Goal: Information Seeking & Learning: Check status

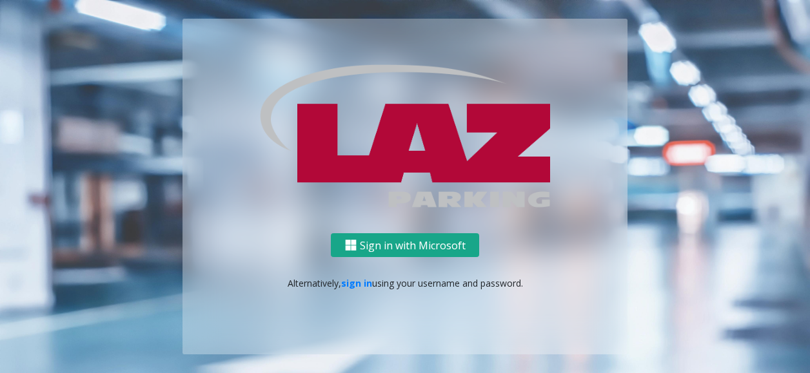
click at [386, 249] on button "Sign in with Microsoft" at bounding box center [405, 245] width 148 height 24
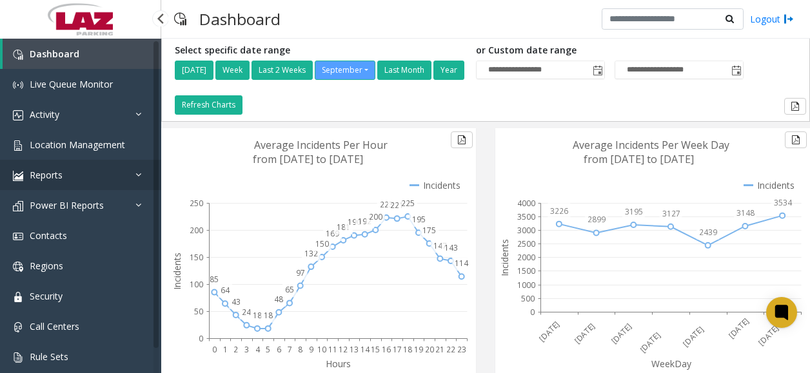
click at [138, 178] on icon at bounding box center [141, 174] width 13 height 9
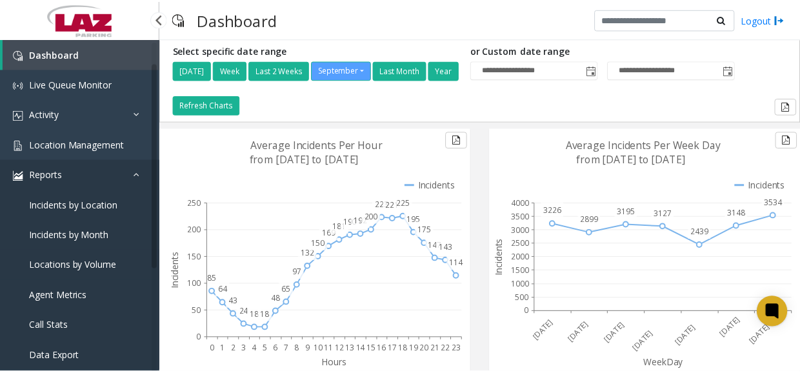
scroll to position [64, 0]
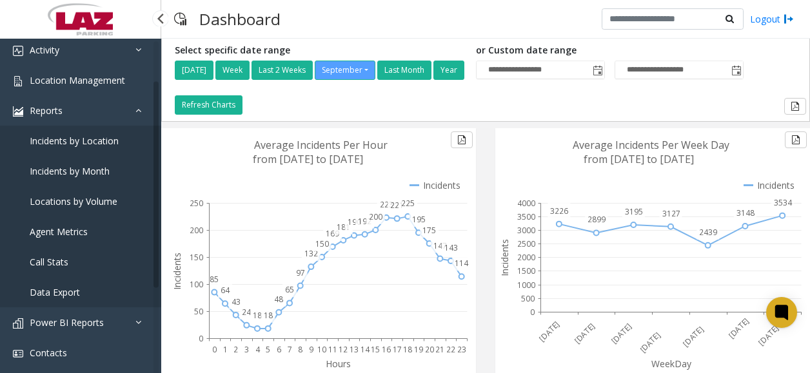
click at [92, 261] on link "Call Stats" at bounding box center [80, 262] width 161 height 30
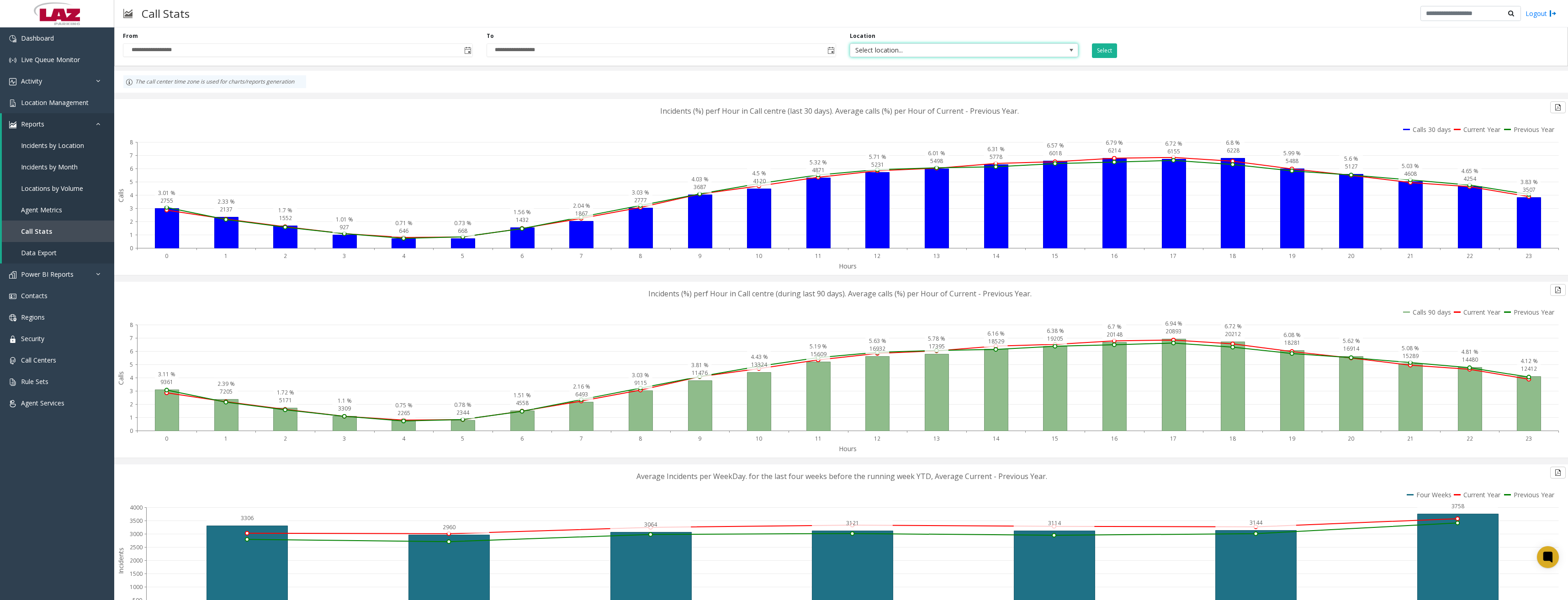
click at [573, 45] on span "Select location..." at bounding box center [941, 50] width 182 height 13
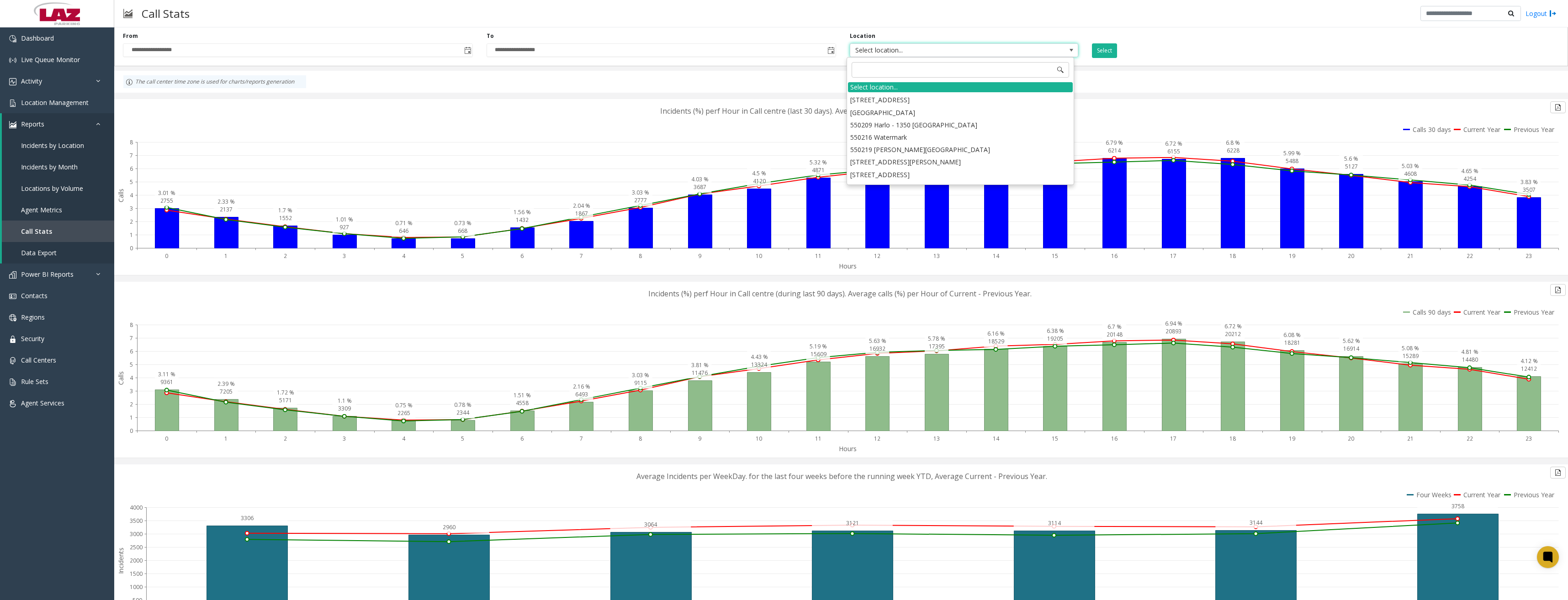
scroll to position [1553, 0]
click at [25, 264] on div "Dashboard Live Queue Monitor Activity Daily Activity Lane Activity Agent Activi…" at bounding box center [57, 304] width 114 height 553
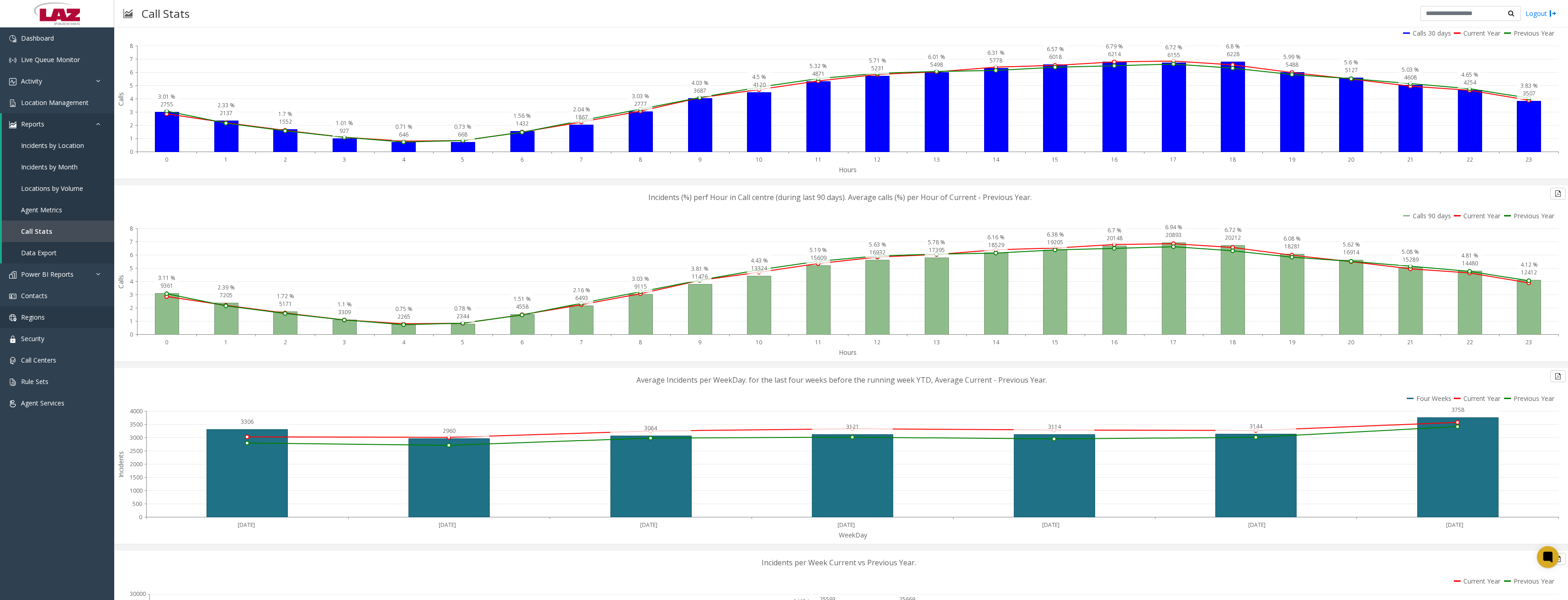
scroll to position [91, 0]
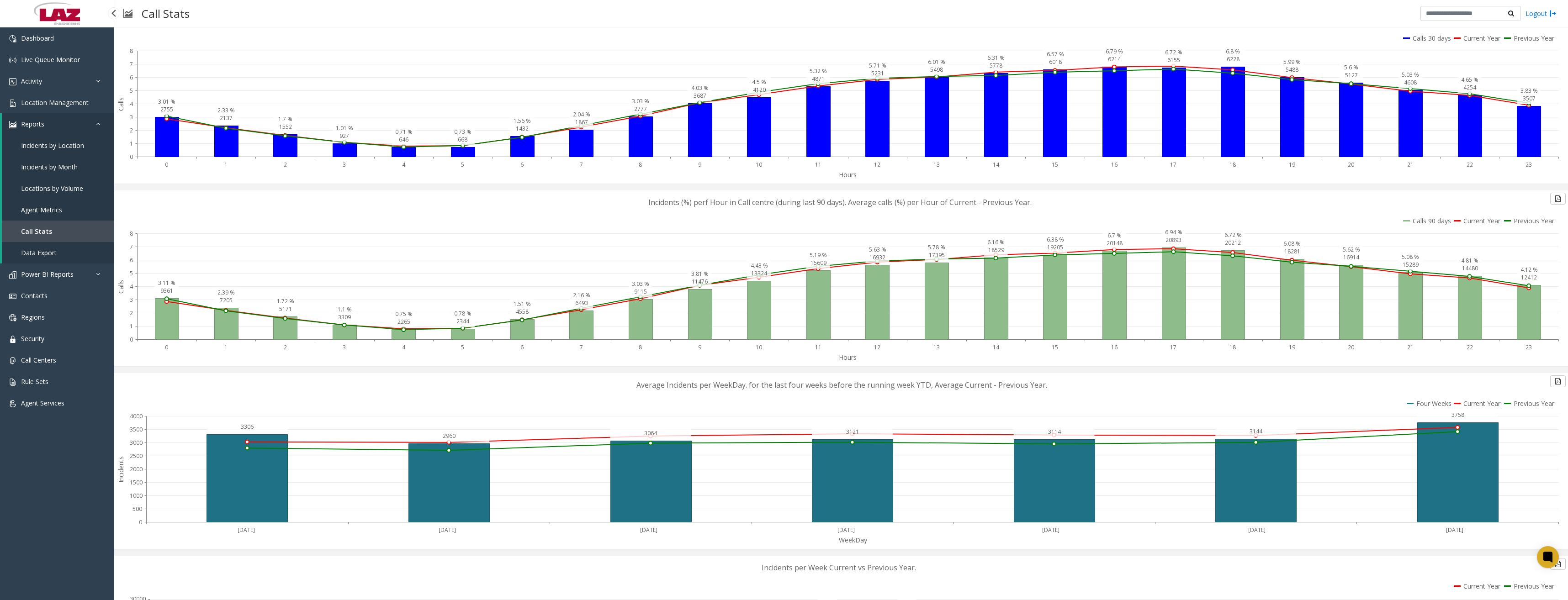
click at [89, 120] on link "Reports" at bounding box center [58, 124] width 113 height 21
click at [97, 125] on icon at bounding box center [100, 123] width 9 height 6
click at [50, 148] on span "Incidents by Location" at bounding box center [52, 145] width 63 height 9
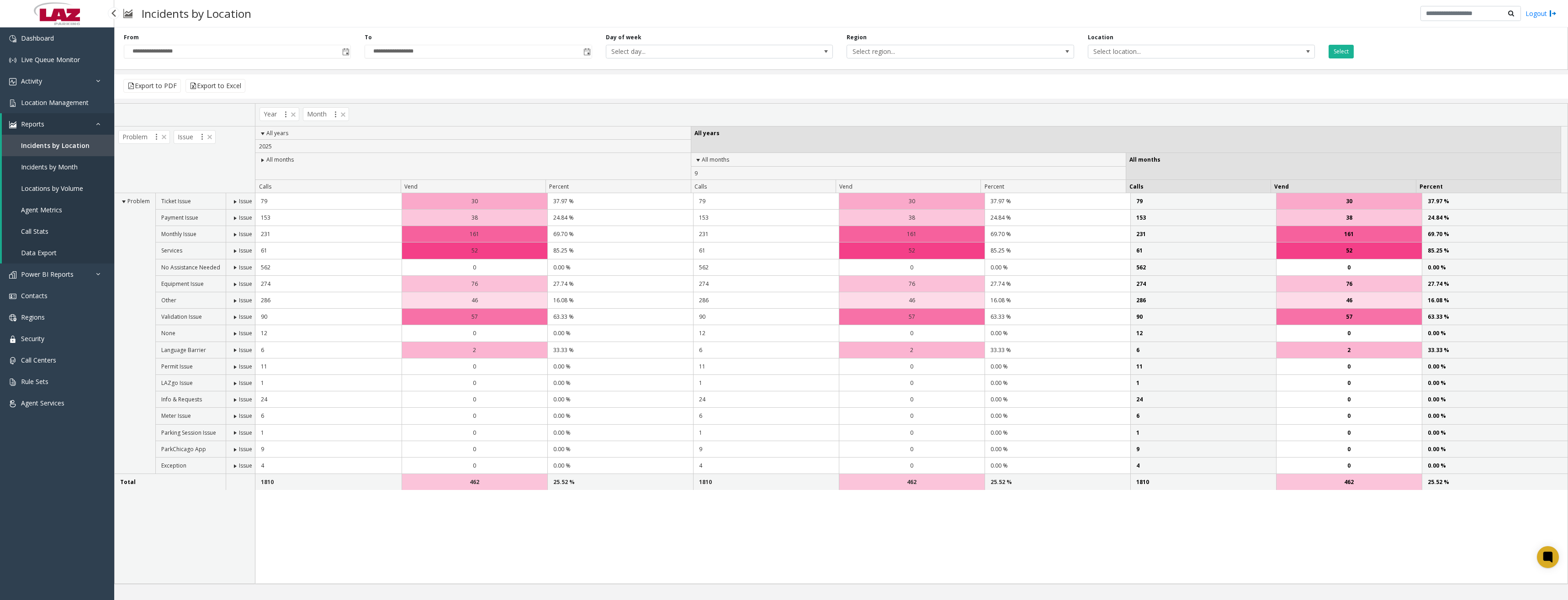
click at [36, 234] on span "Call Stats" at bounding box center [35, 232] width 28 height 9
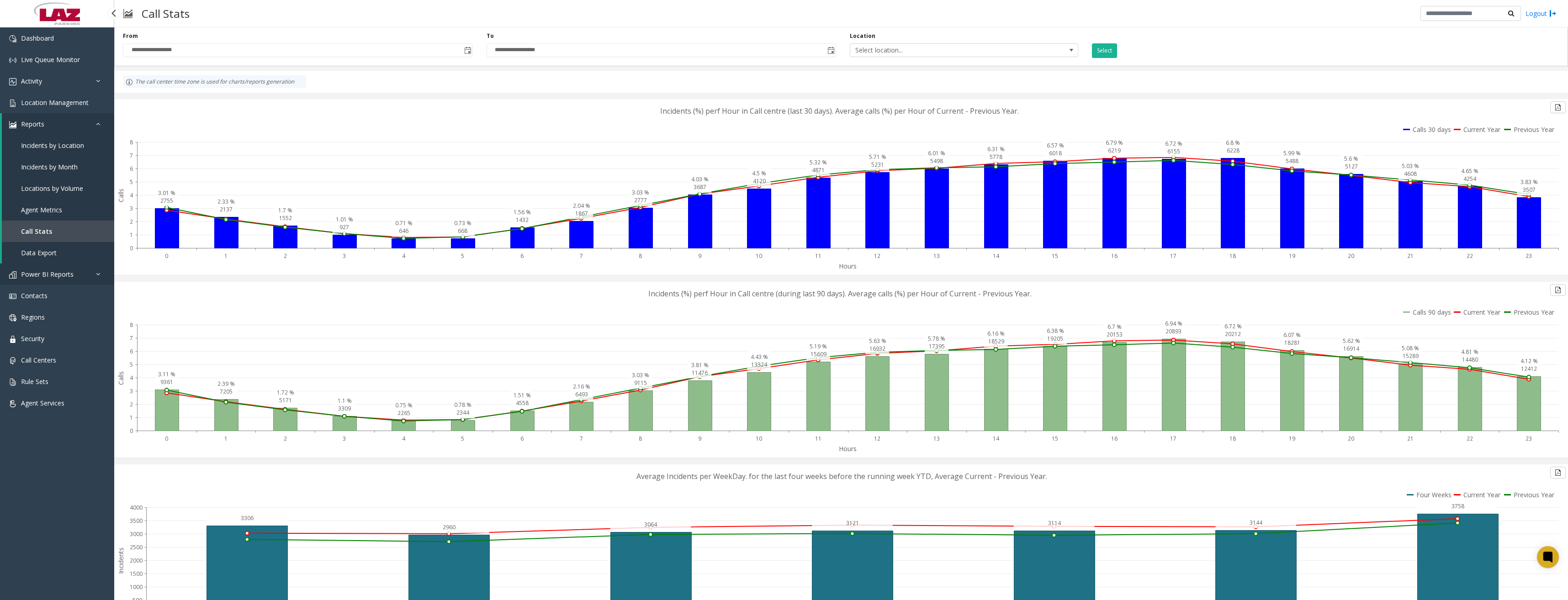
click at [84, 264] on link "Power BI Reports" at bounding box center [57, 274] width 114 height 21
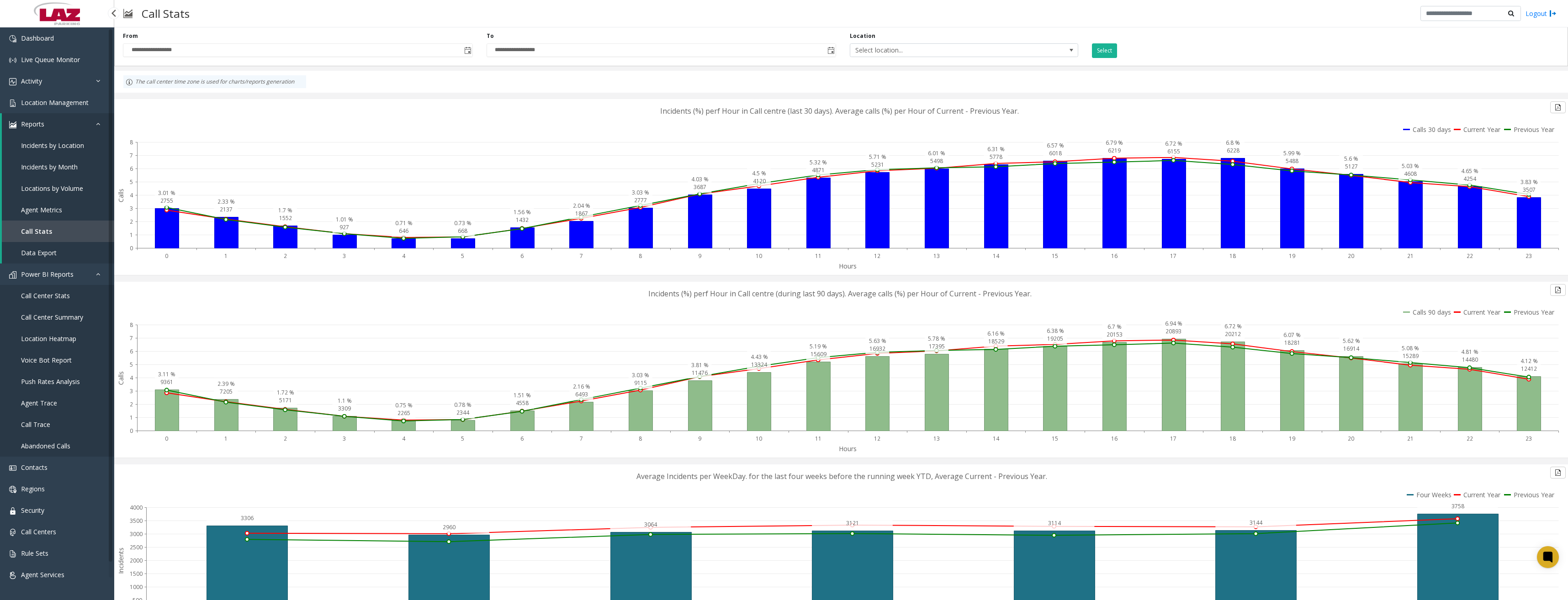
click at [62, 264] on span "Call Center Stats" at bounding box center [45, 295] width 49 height 9
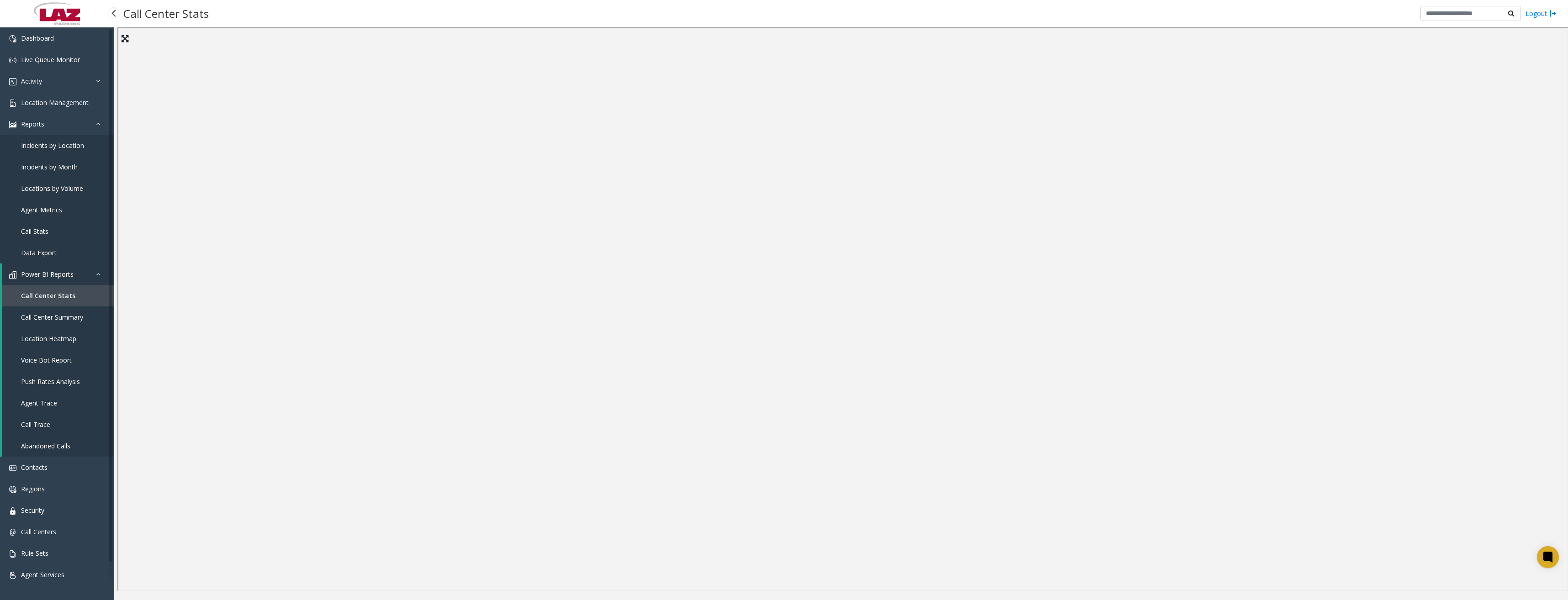
click at [47, 264] on span "Call Center Stats" at bounding box center [48, 295] width 55 height 9
click at [67, 264] on span "Call Center Summary" at bounding box center [52, 317] width 62 height 9
click at [59, 264] on span "Call Center Stats" at bounding box center [45, 295] width 49 height 9
